Goal: Task Accomplishment & Management: Use online tool/utility

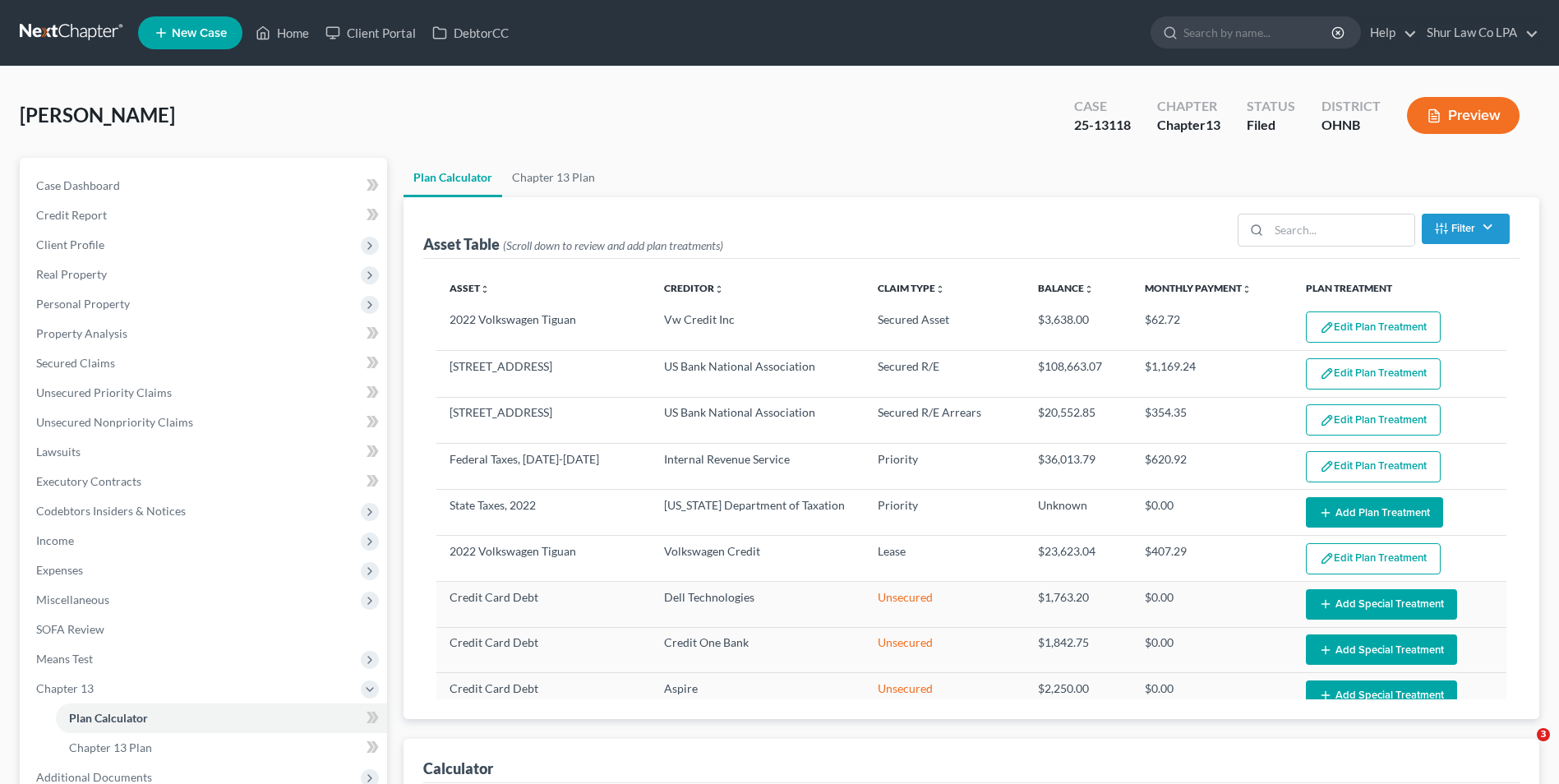
select select "57"
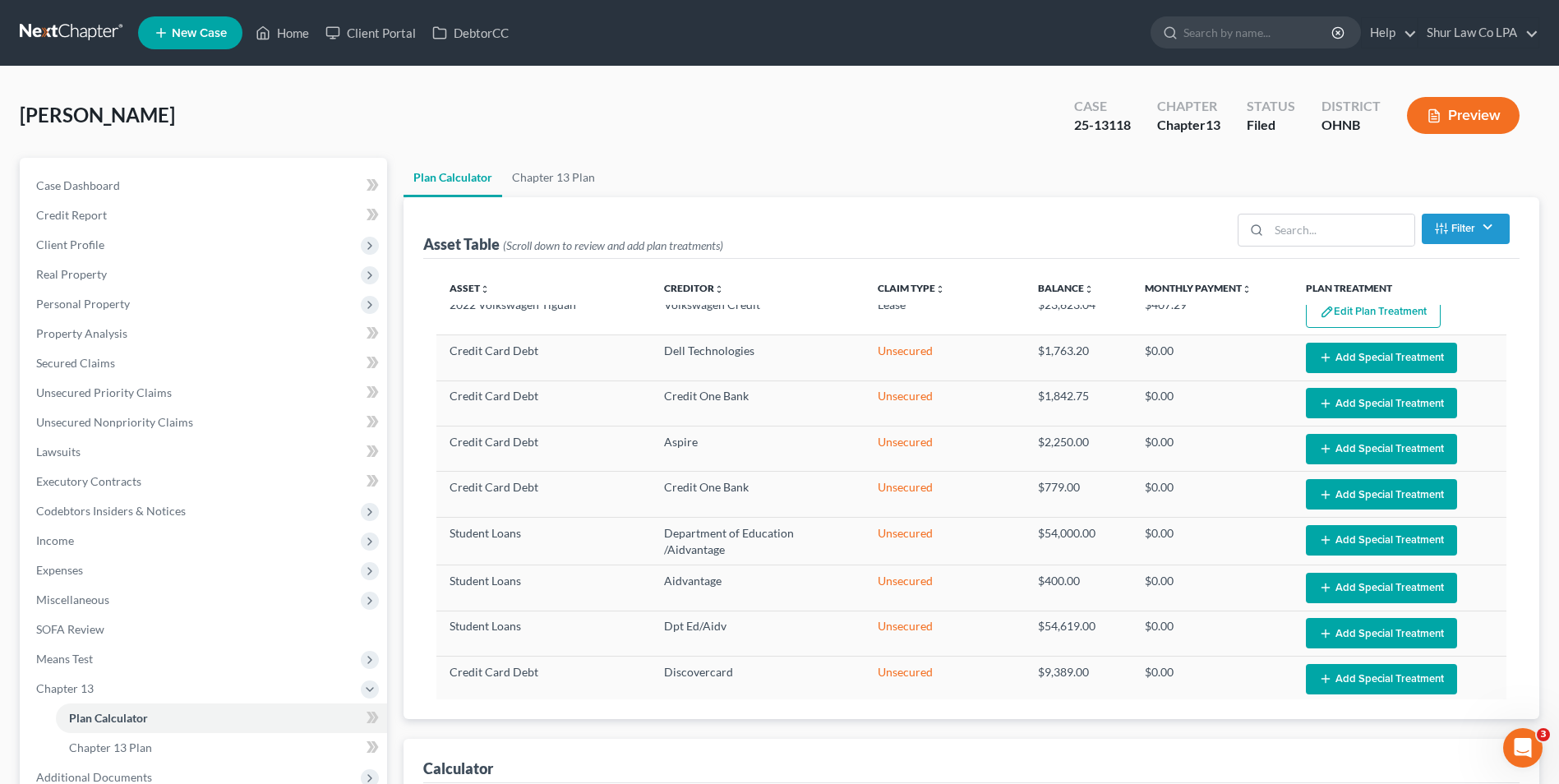
click at [65, 32] on link at bounding box center [72, 33] width 105 height 29
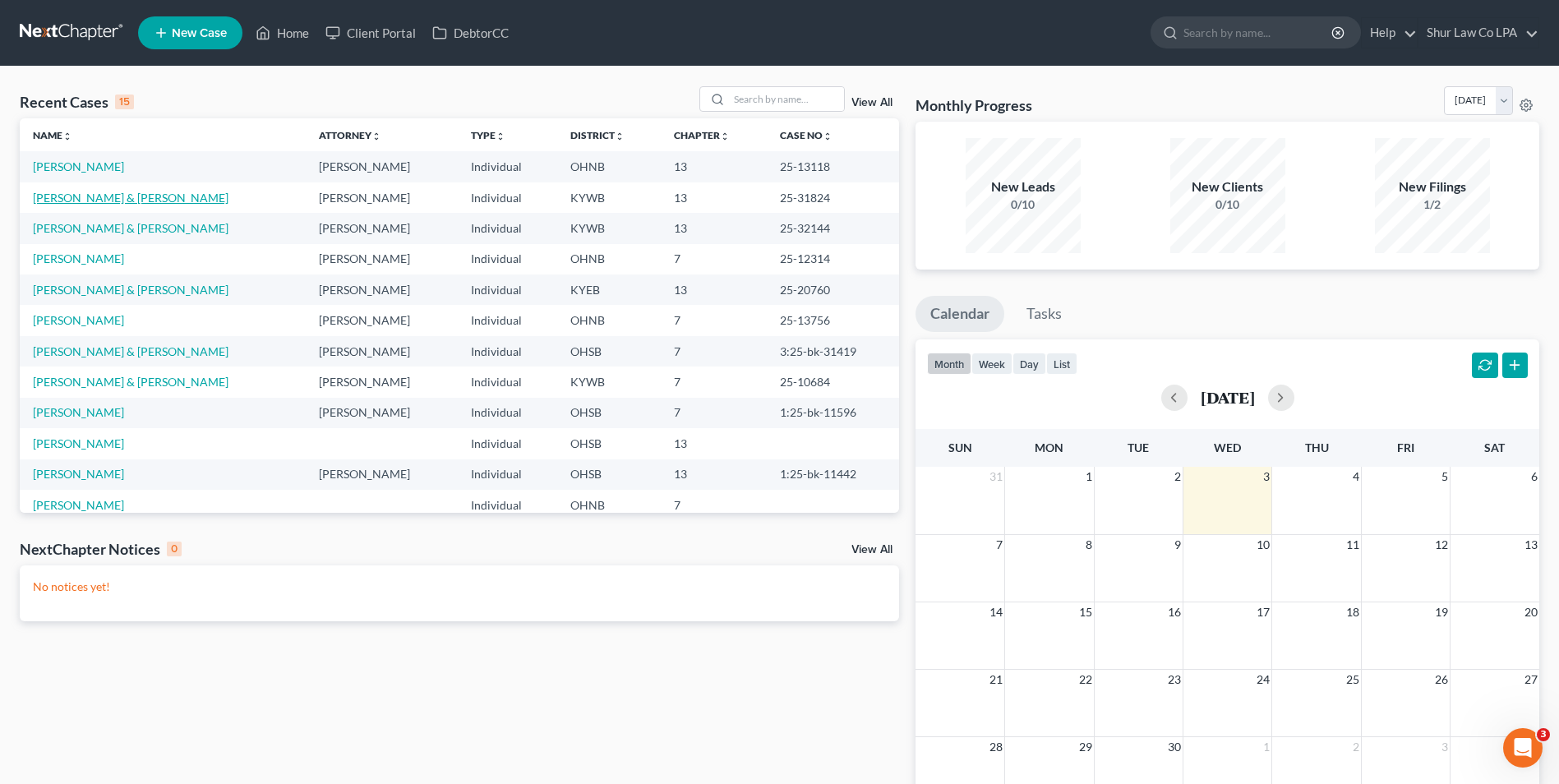
click at [64, 194] on link "[PERSON_NAME] & [PERSON_NAME]" at bounding box center [130, 198] width 195 height 14
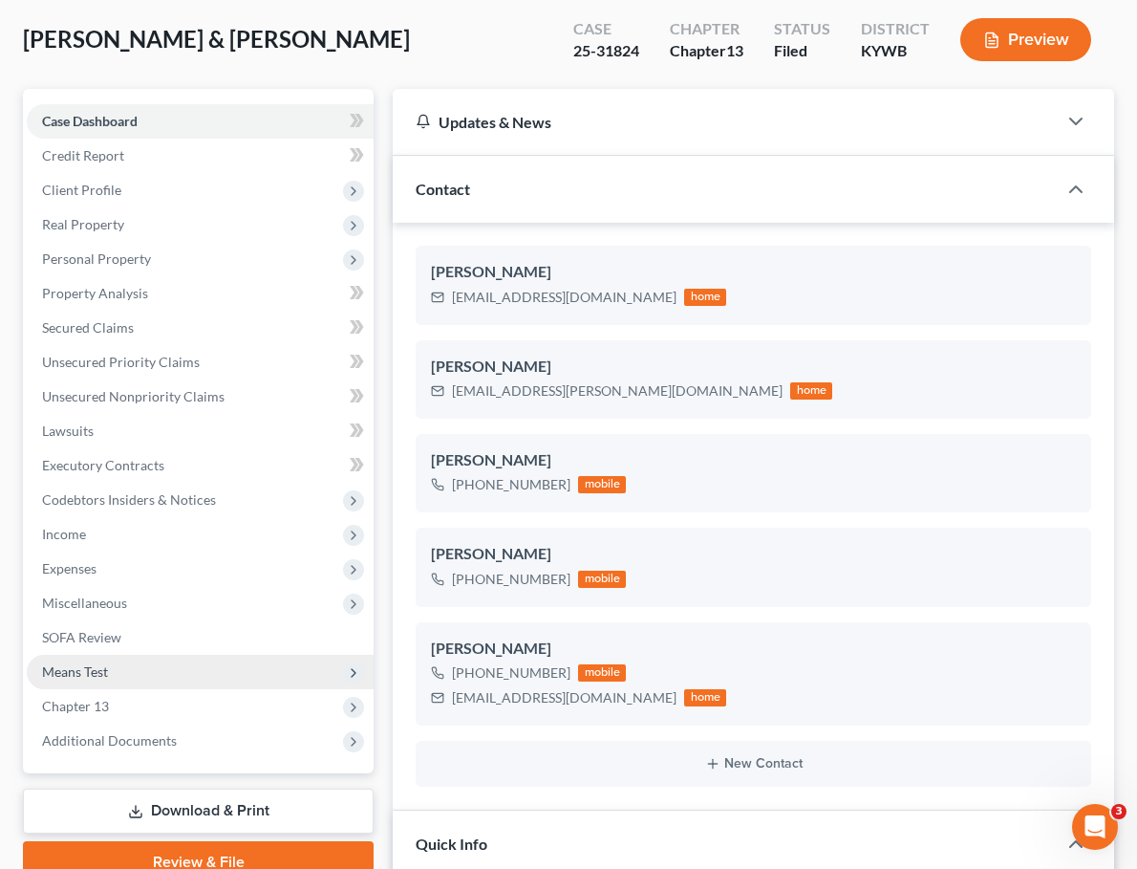
scroll to position [96, 0]
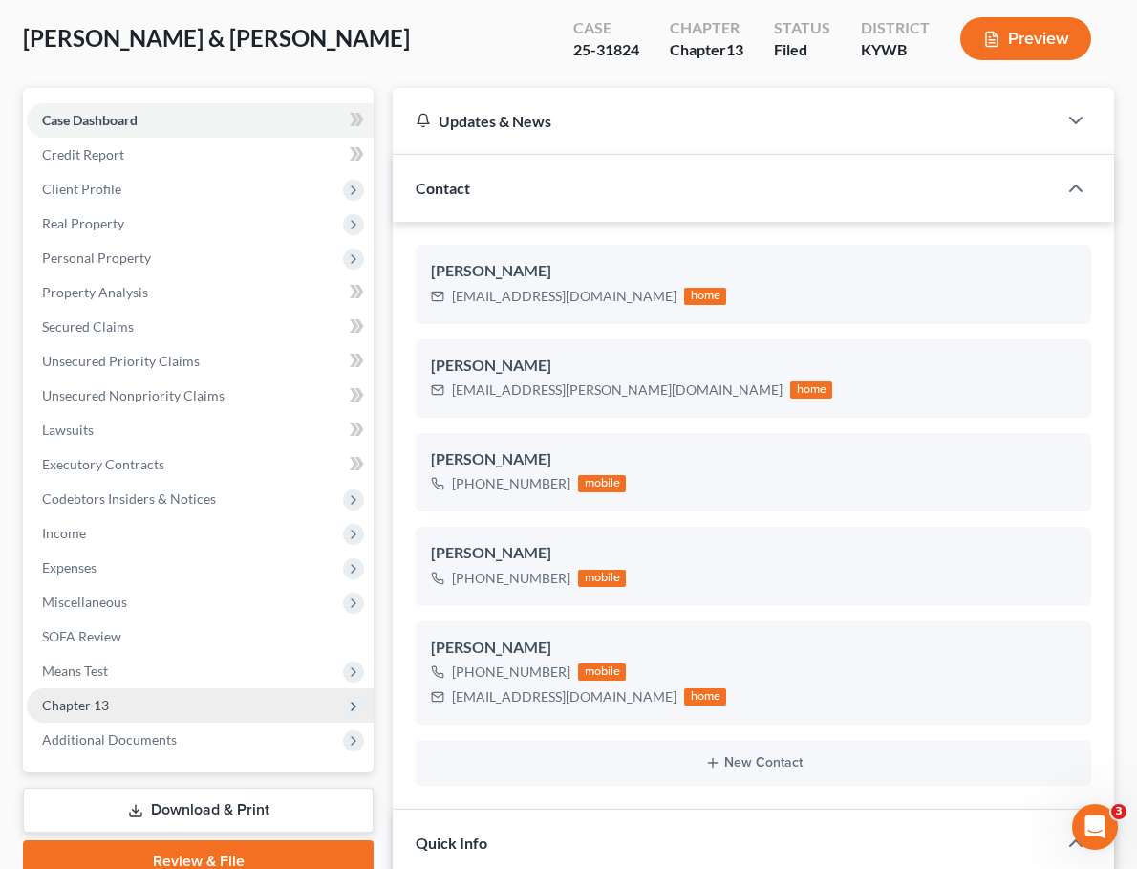
click at [94, 699] on span "Chapter 13" at bounding box center [75, 705] width 67 height 16
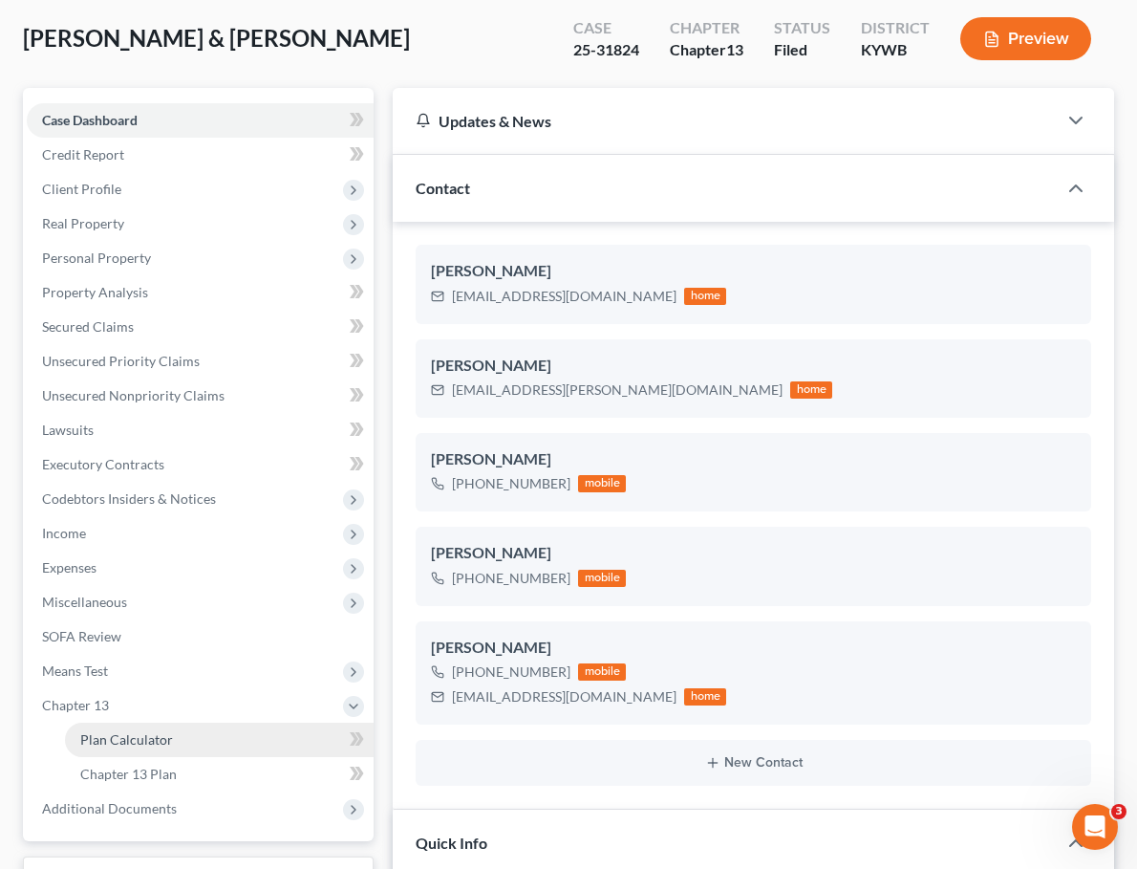
click at [103, 743] on span "Plan Calculator" at bounding box center [126, 739] width 93 height 16
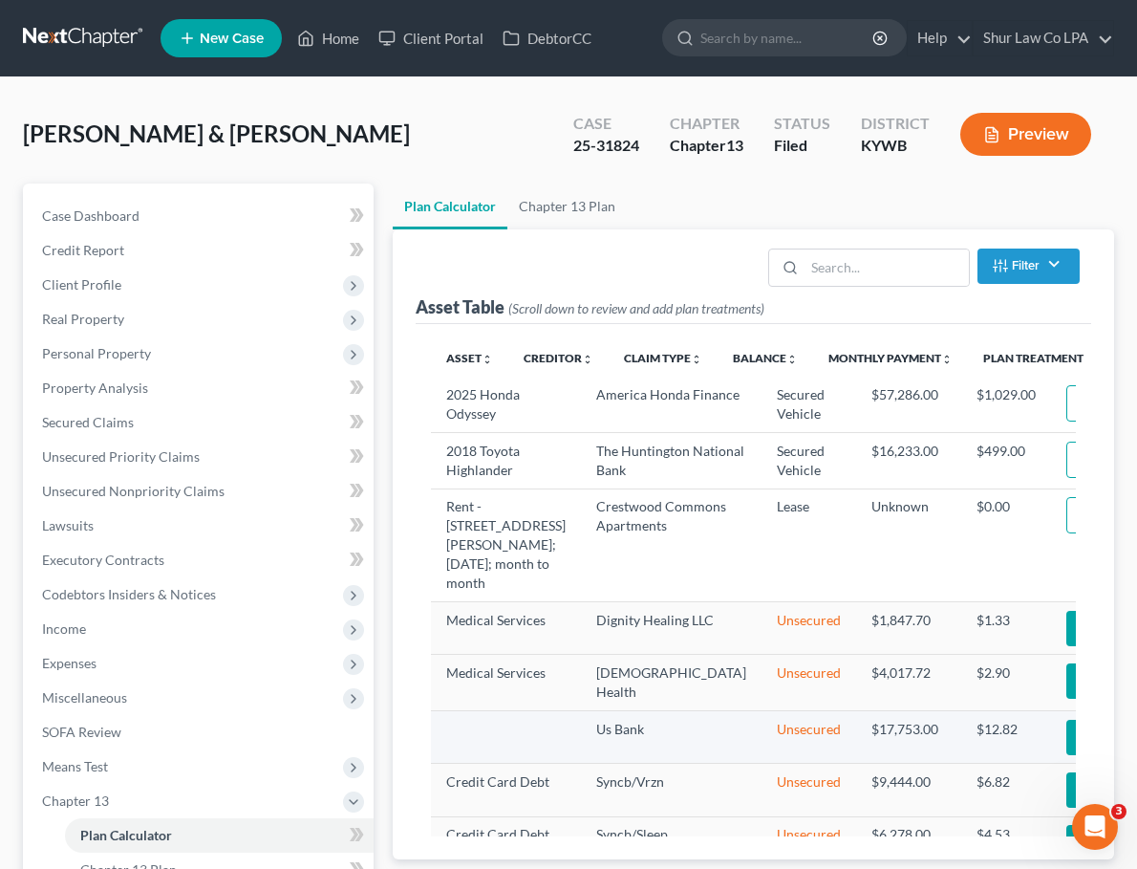
select select "35"
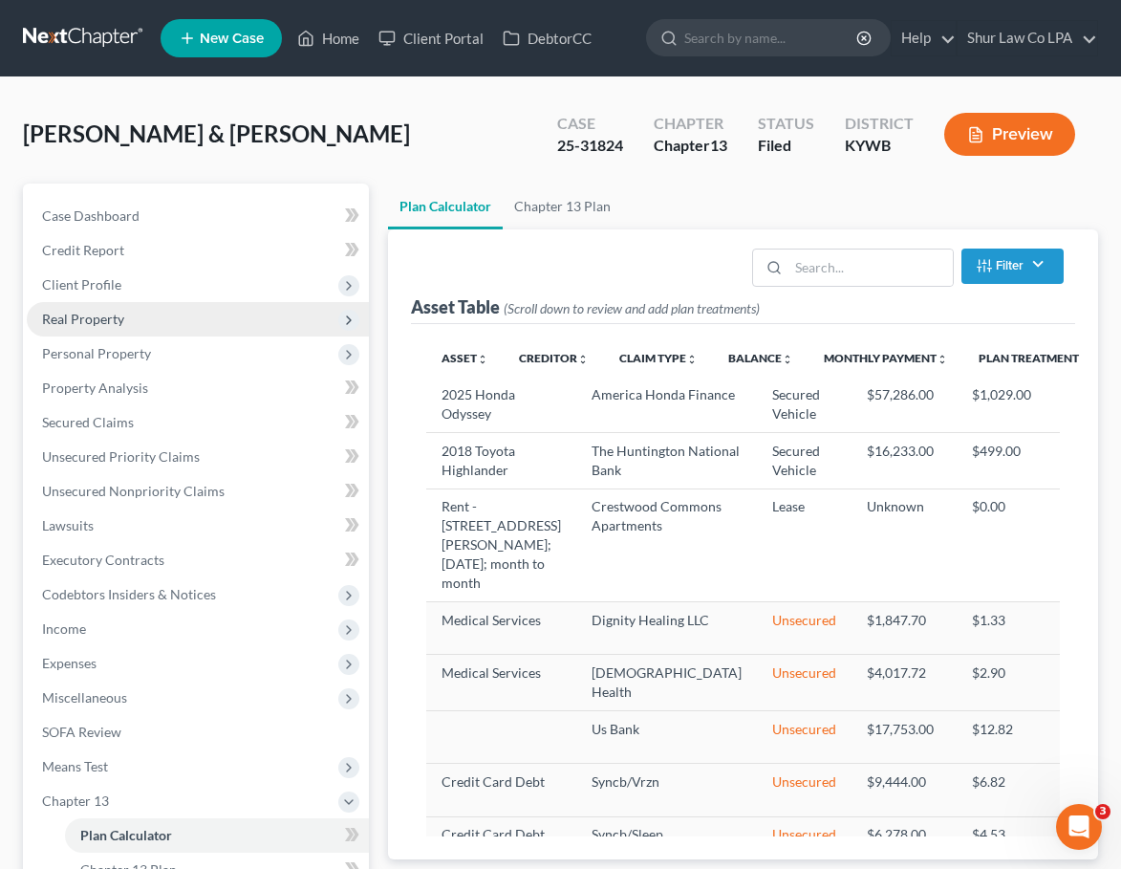
click at [126, 322] on span "Real Property" at bounding box center [198, 319] width 342 height 34
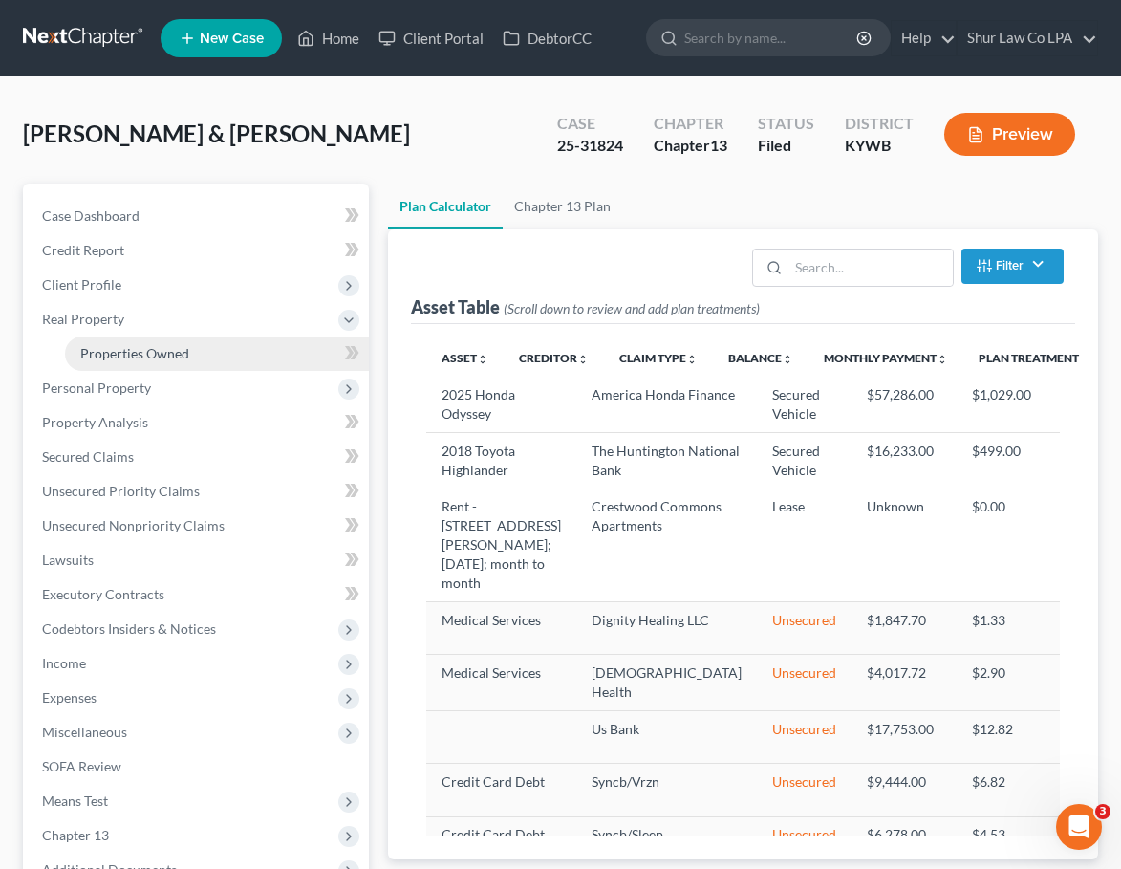
click at [120, 348] on span "Properties Owned" at bounding box center [134, 353] width 109 height 16
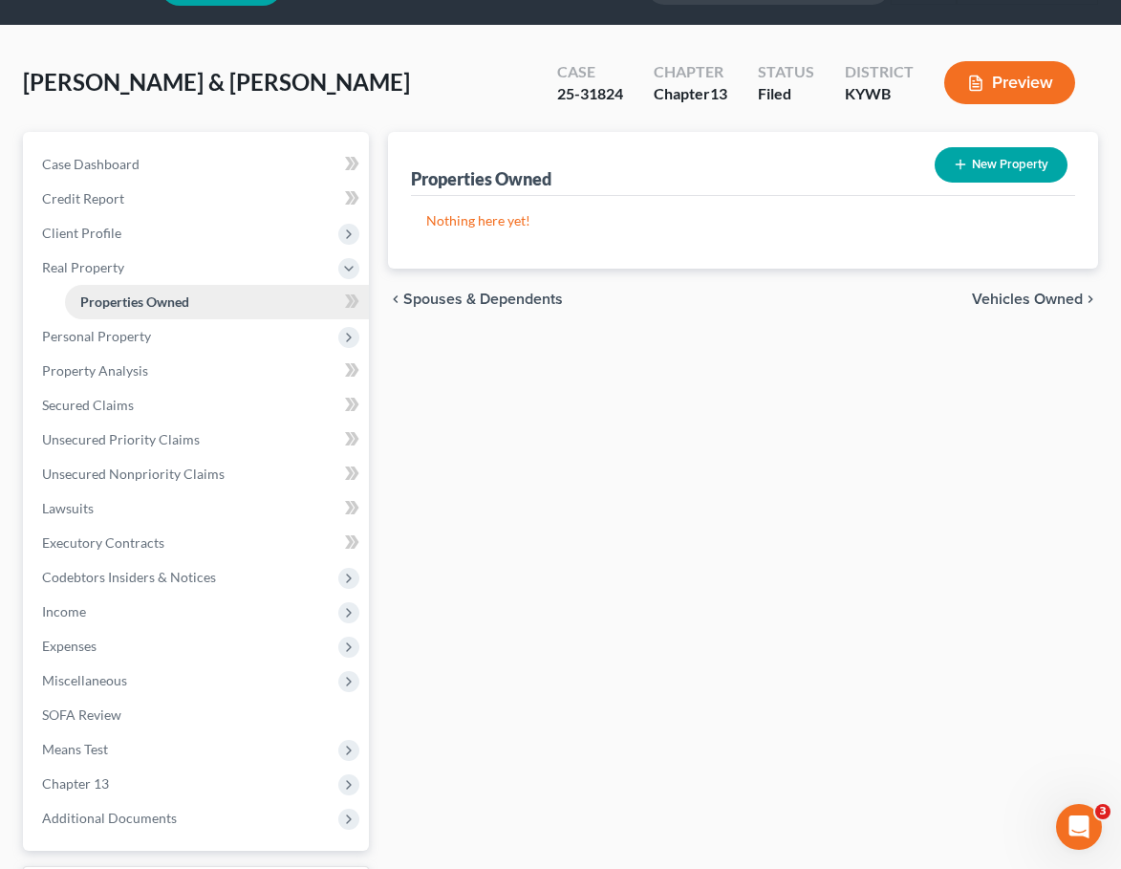
scroll to position [96, 0]
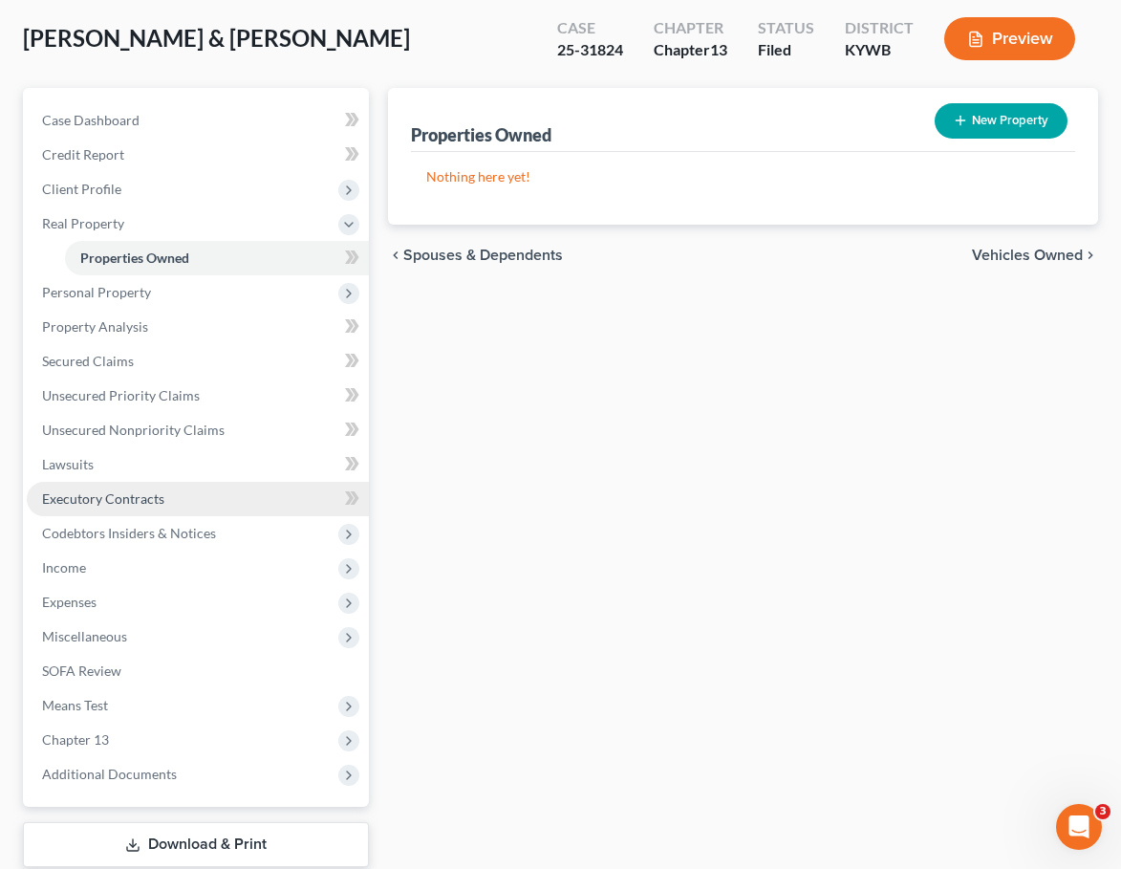
click at [113, 493] on span "Executory Contracts" at bounding box center [103, 498] width 122 height 16
